Goal: Find specific page/section

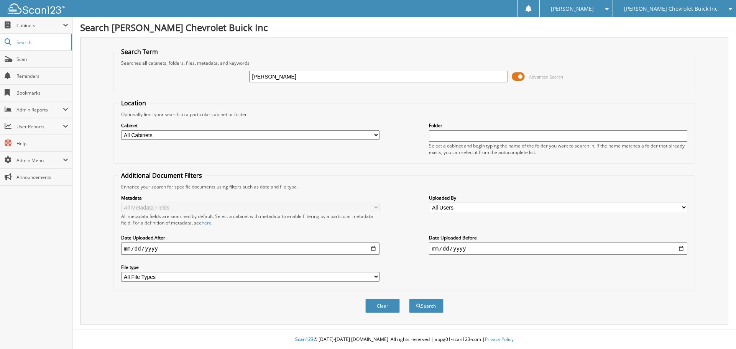
type input "[PERSON_NAME]"
click at [409, 299] on button "Search" at bounding box center [426, 306] width 34 height 14
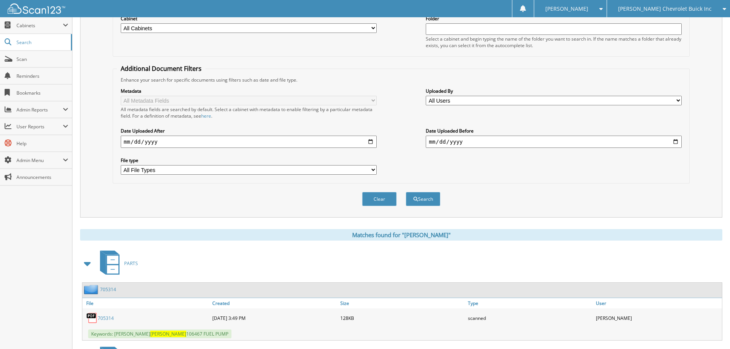
scroll to position [268, 0]
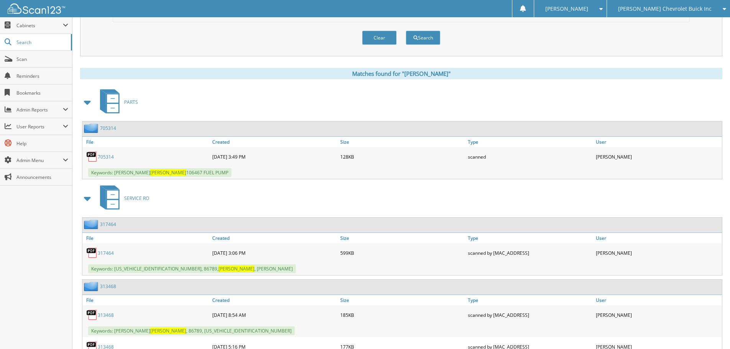
click at [90, 105] on span at bounding box center [87, 102] width 11 height 14
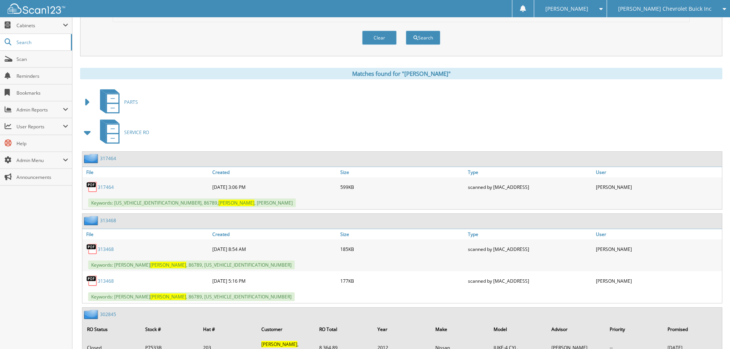
click at [86, 134] on span at bounding box center [87, 133] width 11 height 14
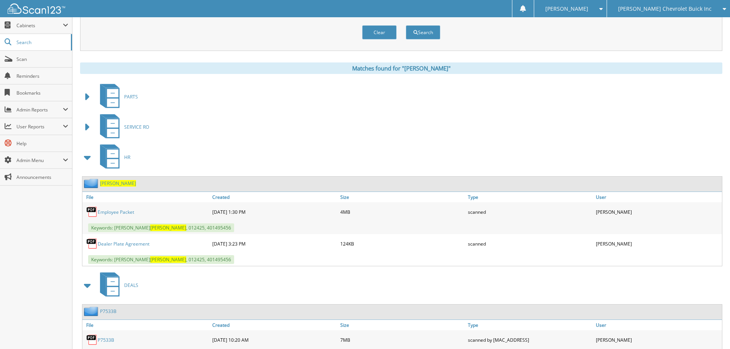
scroll to position [310, 0]
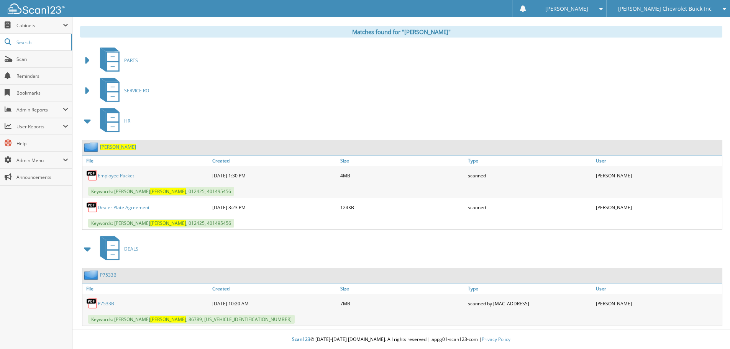
click at [120, 208] on link "Dealer Plate Agreement" at bounding box center [124, 207] width 52 height 7
